Goal: Information Seeking & Learning: Learn about a topic

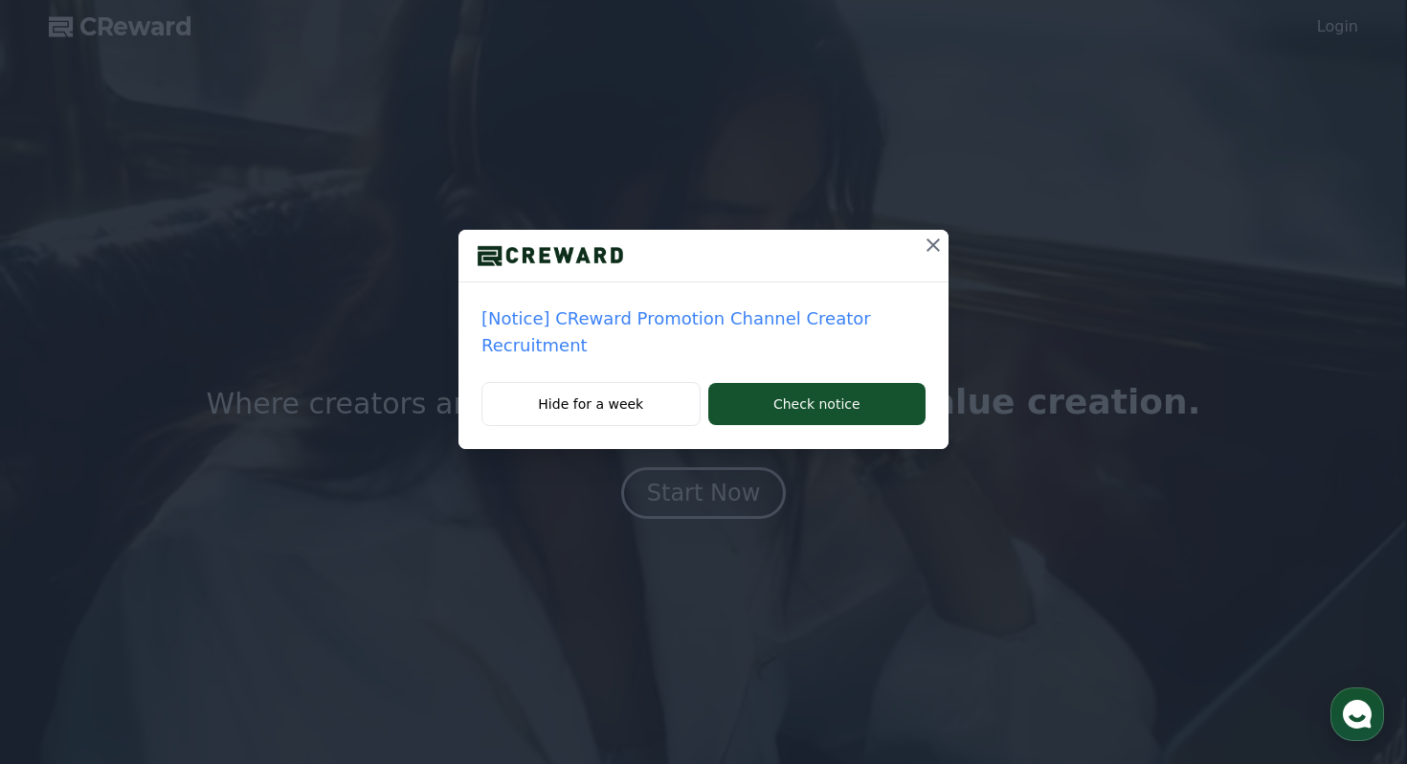
click at [726, 315] on p "[Notice] CReward Promotion Channel Creator Recruitment" at bounding box center [704, 332] width 444 height 54
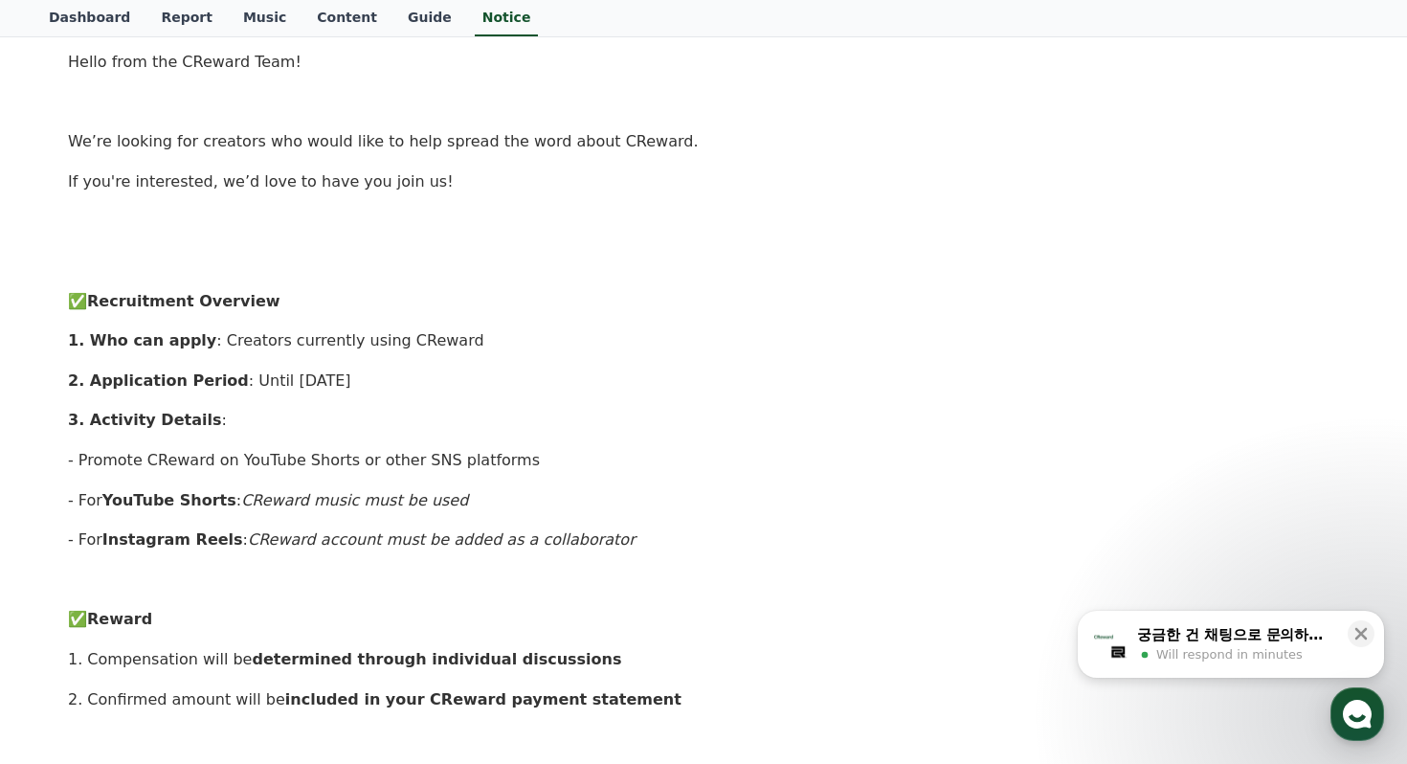
scroll to position [281, 0]
